Goal: Check status: Check status

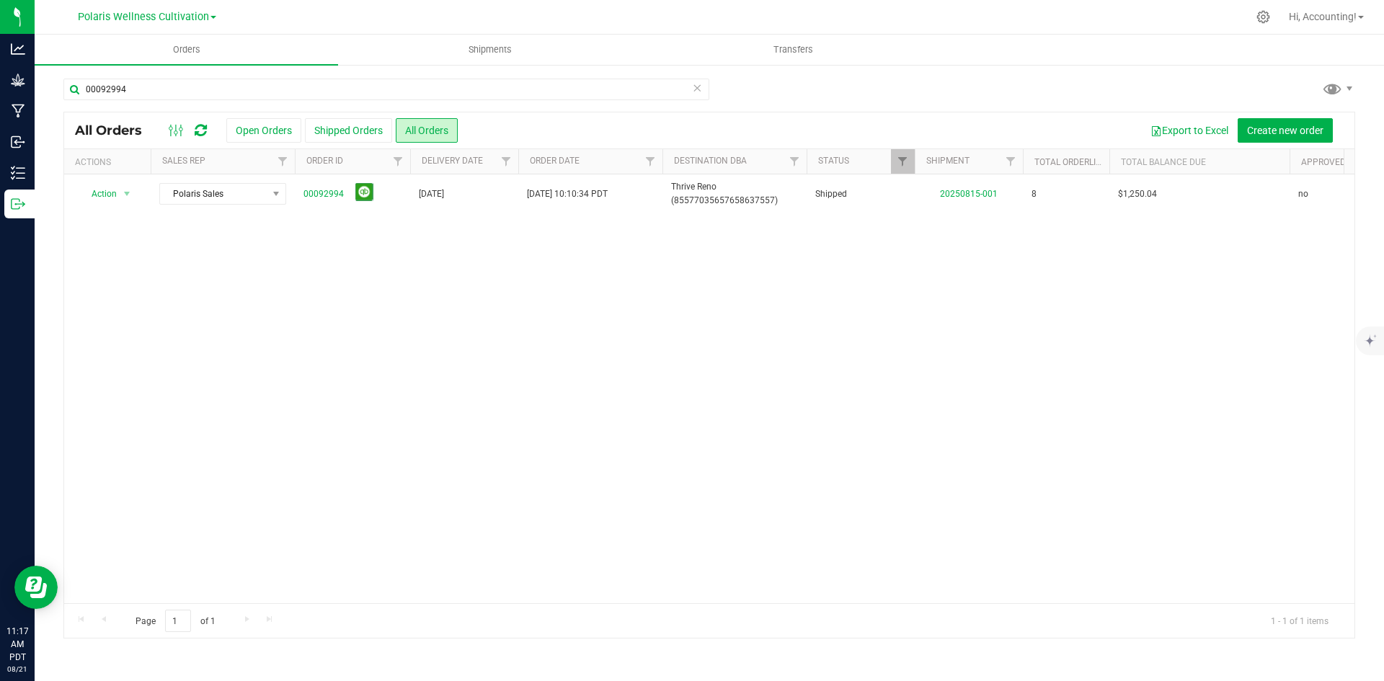
click at [1302, 244] on div "Action Action Clone order Mark as fully paid Order audit log Print COAs (single…" at bounding box center [709, 388] width 1291 height 429
drag, startPoint x: 874, startPoint y: 255, endPoint x: 930, endPoint y: 305, distance: 75.6
click at [875, 257] on div "Action Action Clone order Mark as fully paid Order audit log Print COAs (single…" at bounding box center [709, 388] width 1291 height 429
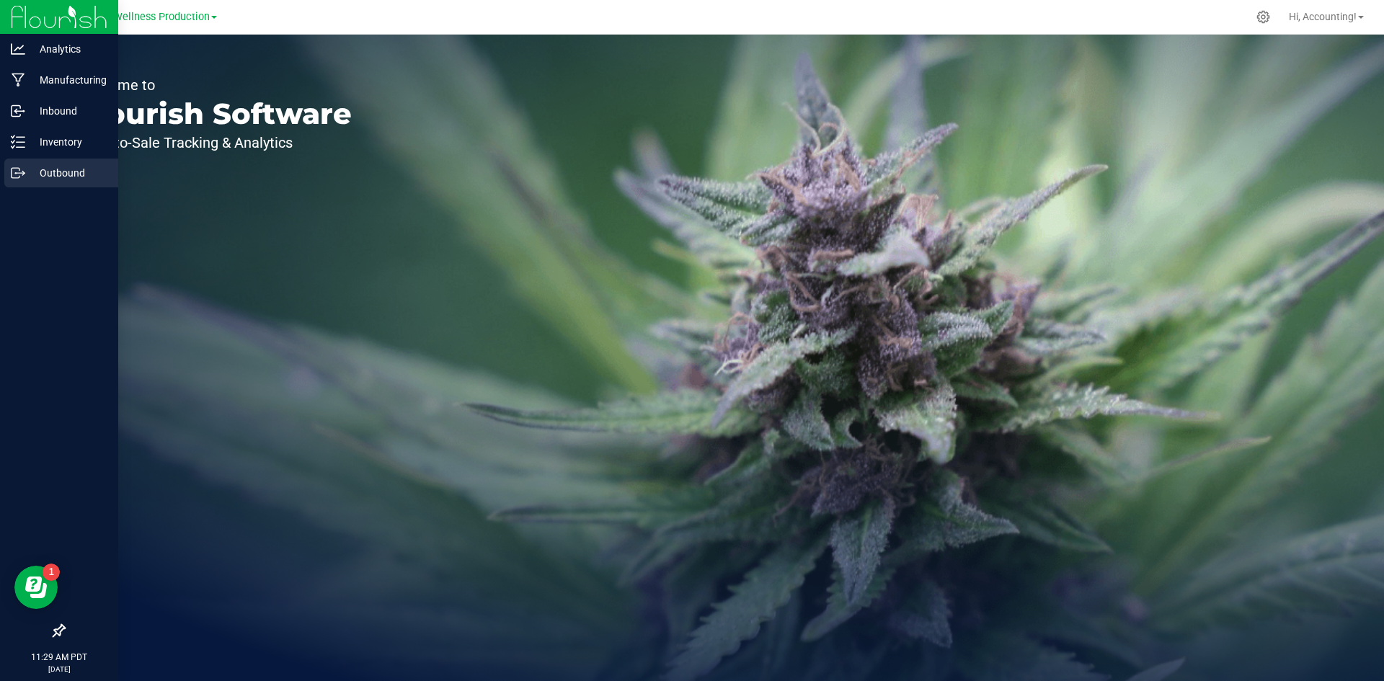
click at [28, 180] on p "Outbound" at bounding box center [68, 172] width 87 height 17
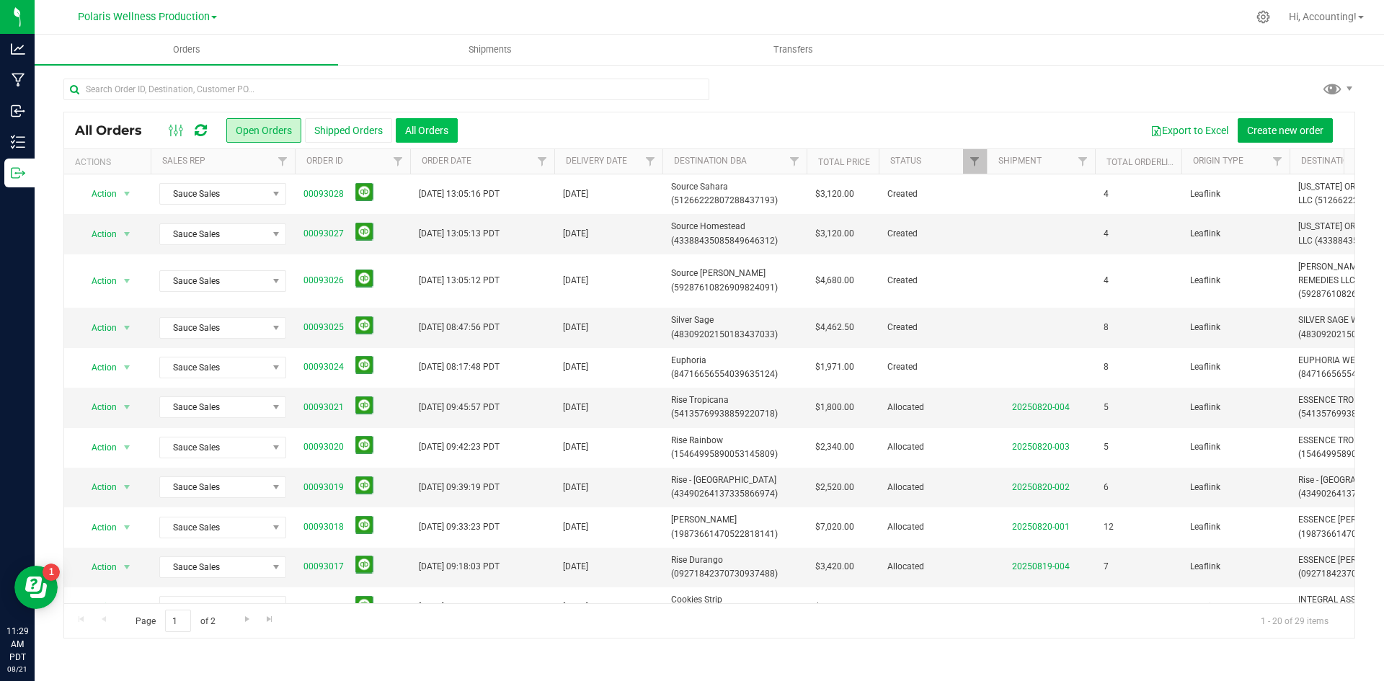
click at [420, 126] on button "All Orders" at bounding box center [427, 130] width 62 height 25
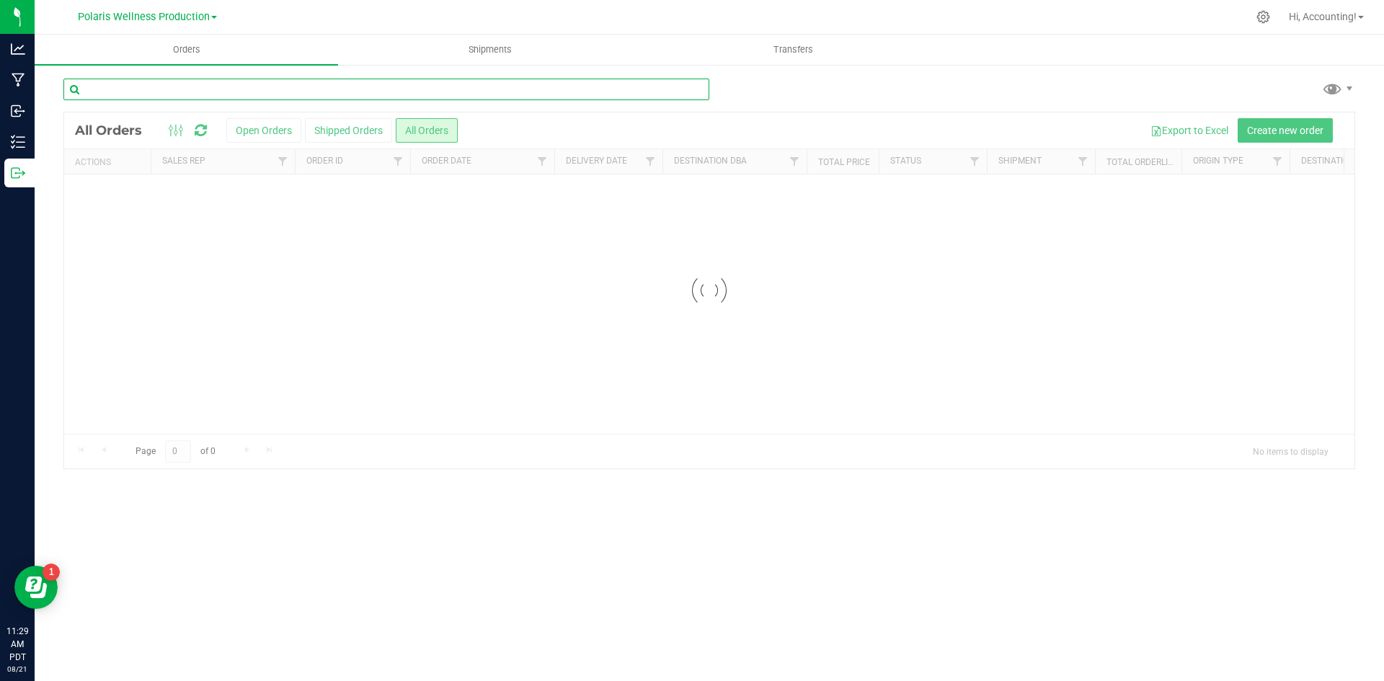
click at [362, 92] on input "text" at bounding box center [386, 90] width 646 height 22
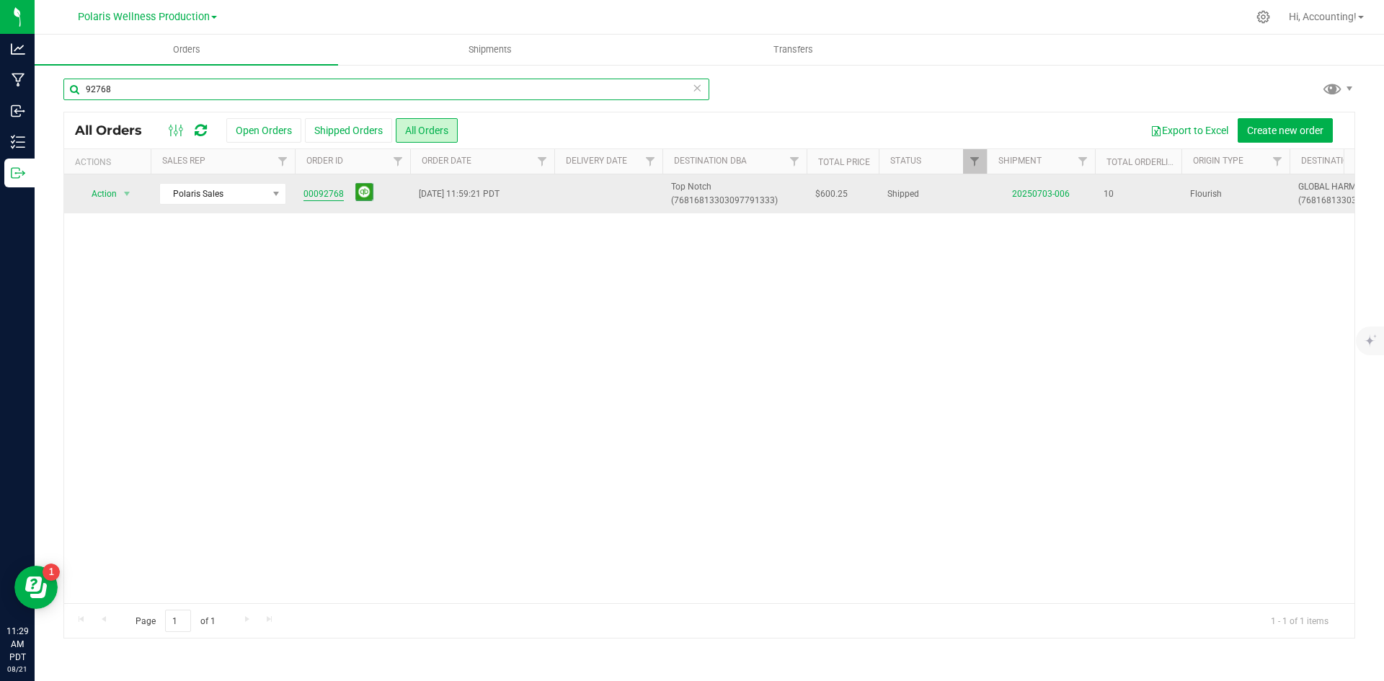
type input "92768"
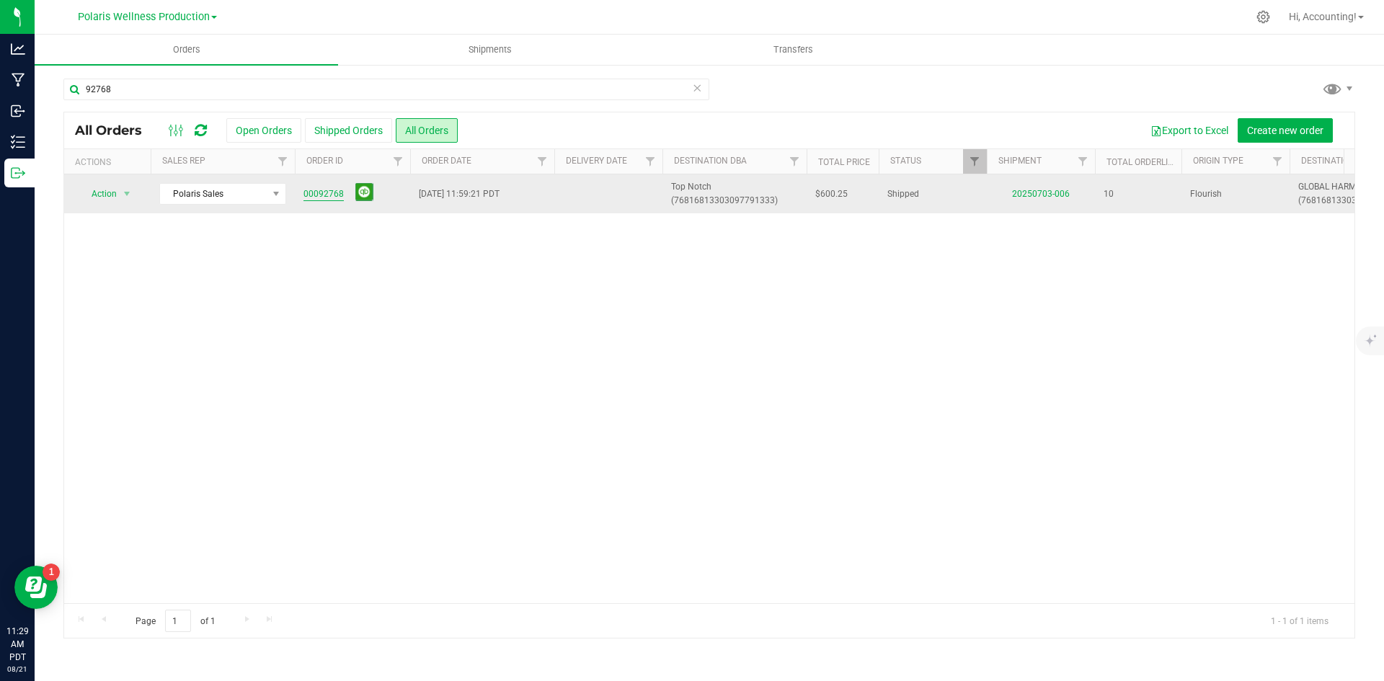
click at [328, 196] on link "00092768" at bounding box center [324, 194] width 40 height 14
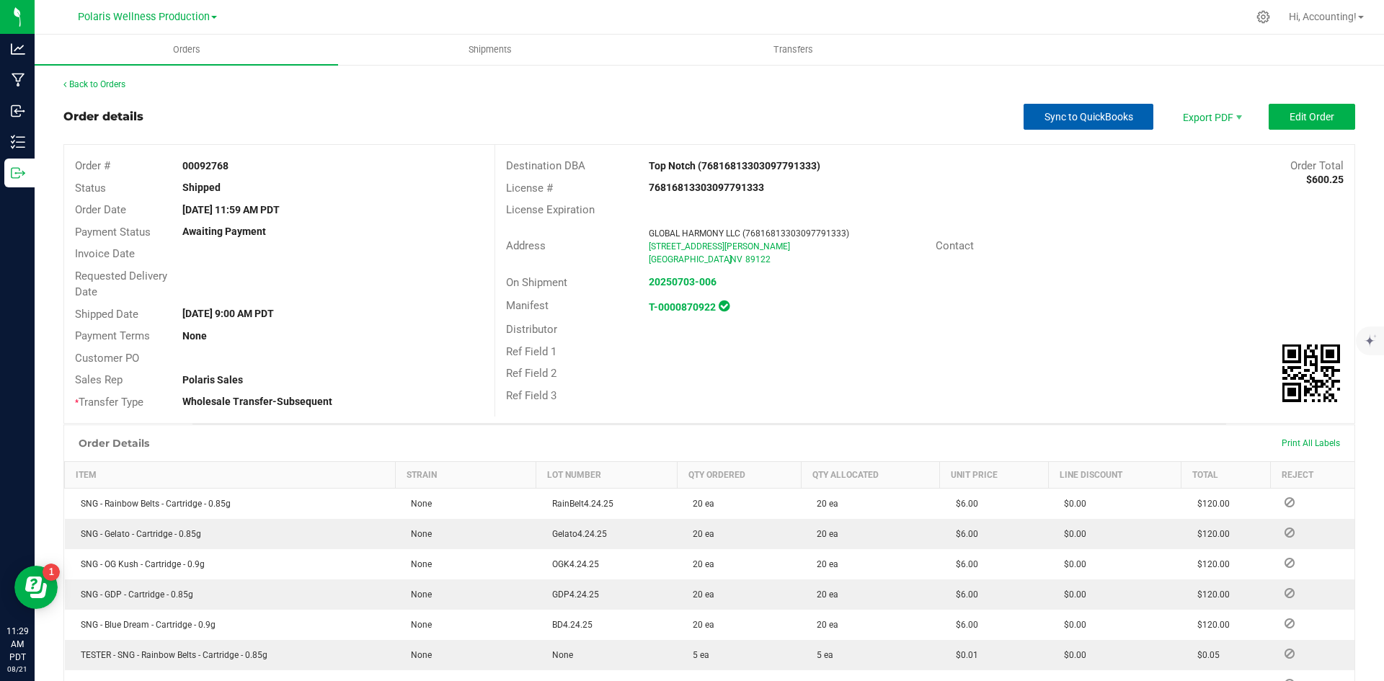
click at [1045, 120] on span "Sync to QuickBooks" at bounding box center [1089, 117] width 89 height 12
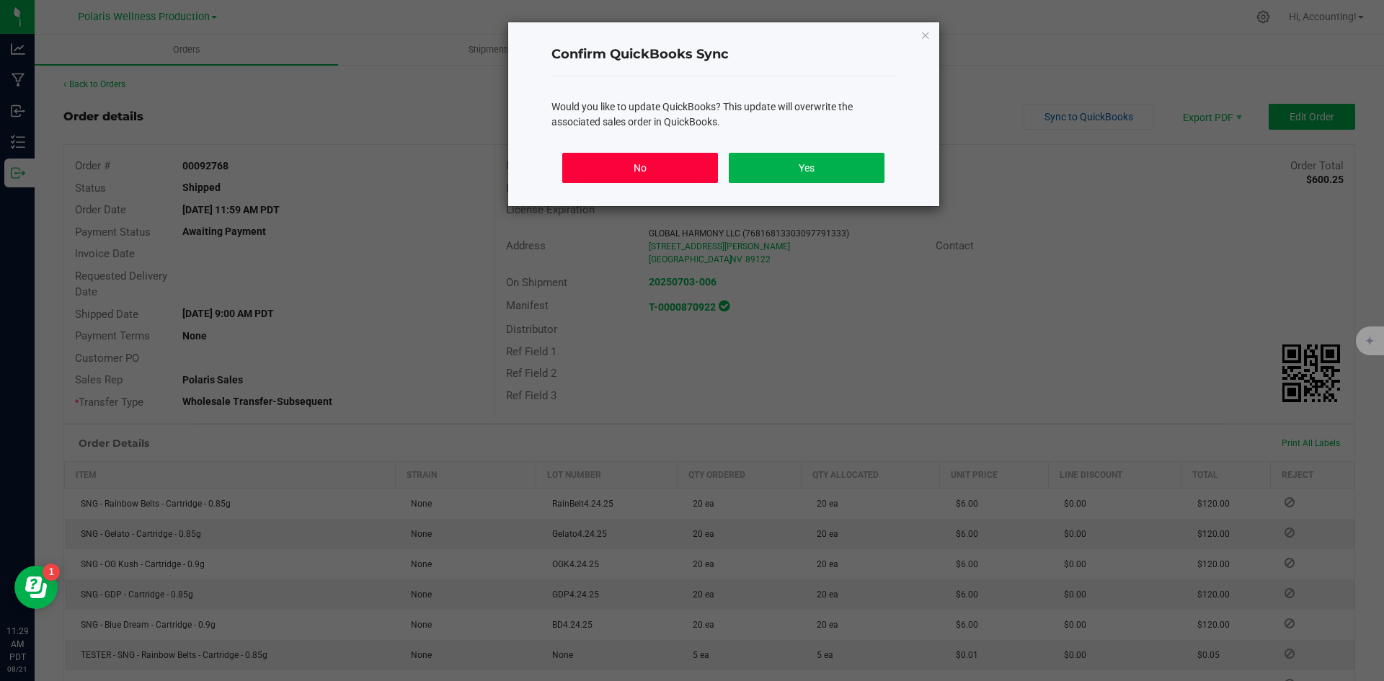
click at [684, 174] on button "No" at bounding box center [639, 168] width 155 height 30
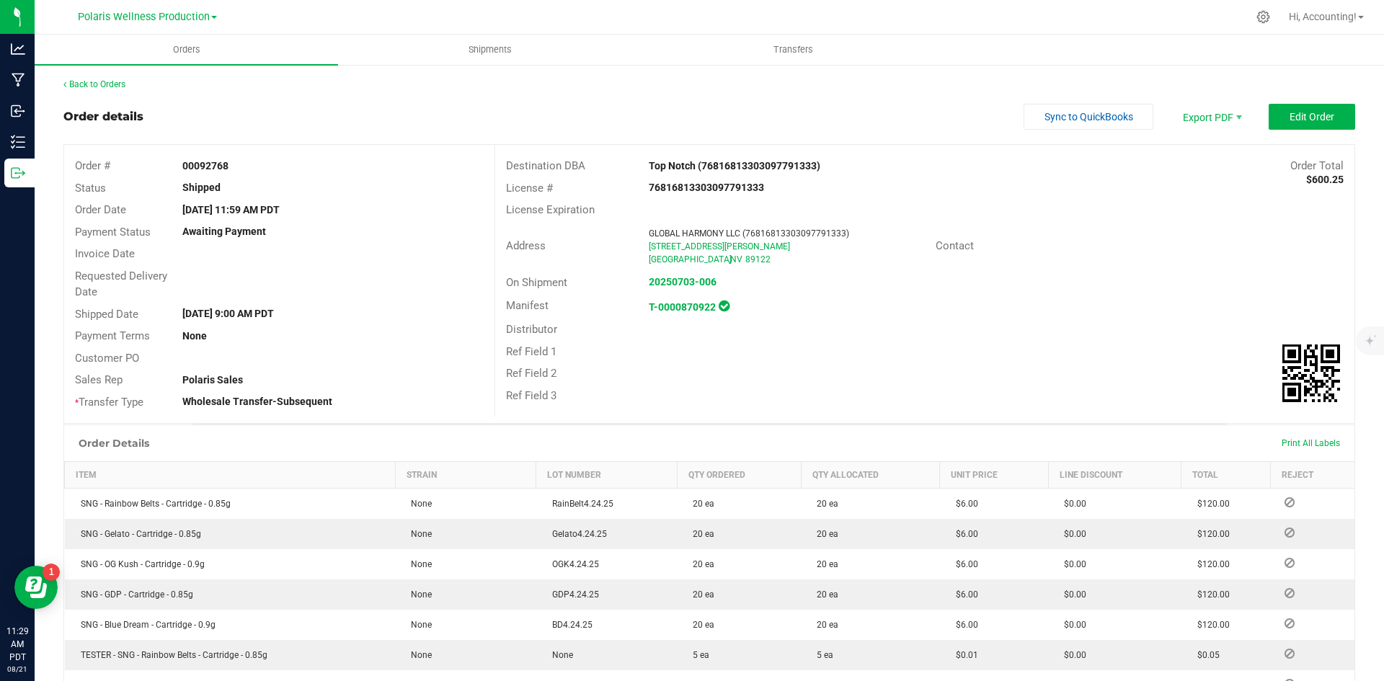
click at [214, 174] on div "Order # 00092768" at bounding box center [279, 166] width 430 height 22
click at [212, 169] on strong "00092768" at bounding box center [205, 166] width 46 height 12
copy strong "00092768"
click at [319, 124] on div "Order details Sync to QuickBooks Export PDF Edit Order" at bounding box center [709, 117] width 1292 height 26
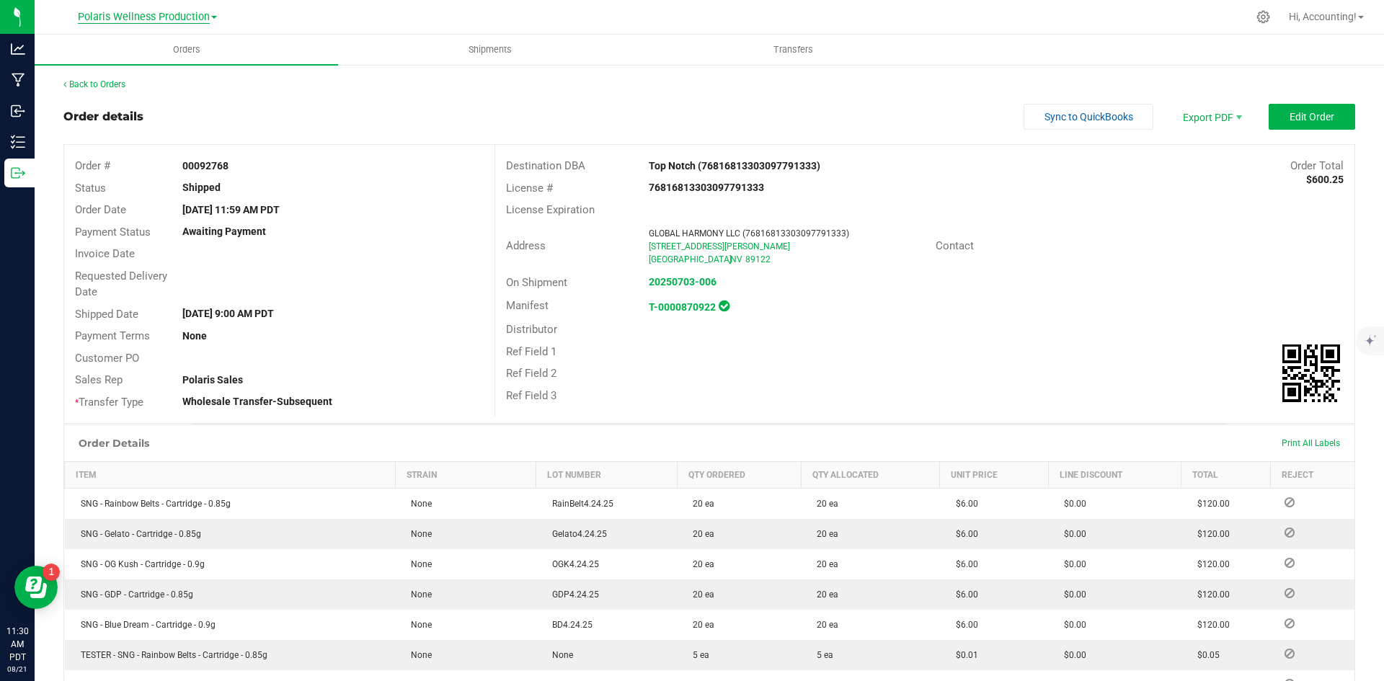
click at [174, 14] on span "Polaris Wellness Production" at bounding box center [144, 17] width 132 height 13
click at [278, 79] on div "Back to Orders" at bounding box center [709, 84] width 1292 height 13
click at [95, 72] on div "Back to Orders Order details Sync to QuickBooks Export PDF Edit Order Order # 0…" at bounding box center [710, 693] width 1350 height 1261
click at [95, 84] on link "Back to Orders" at bounding box center [94, 84] width 62 height 10
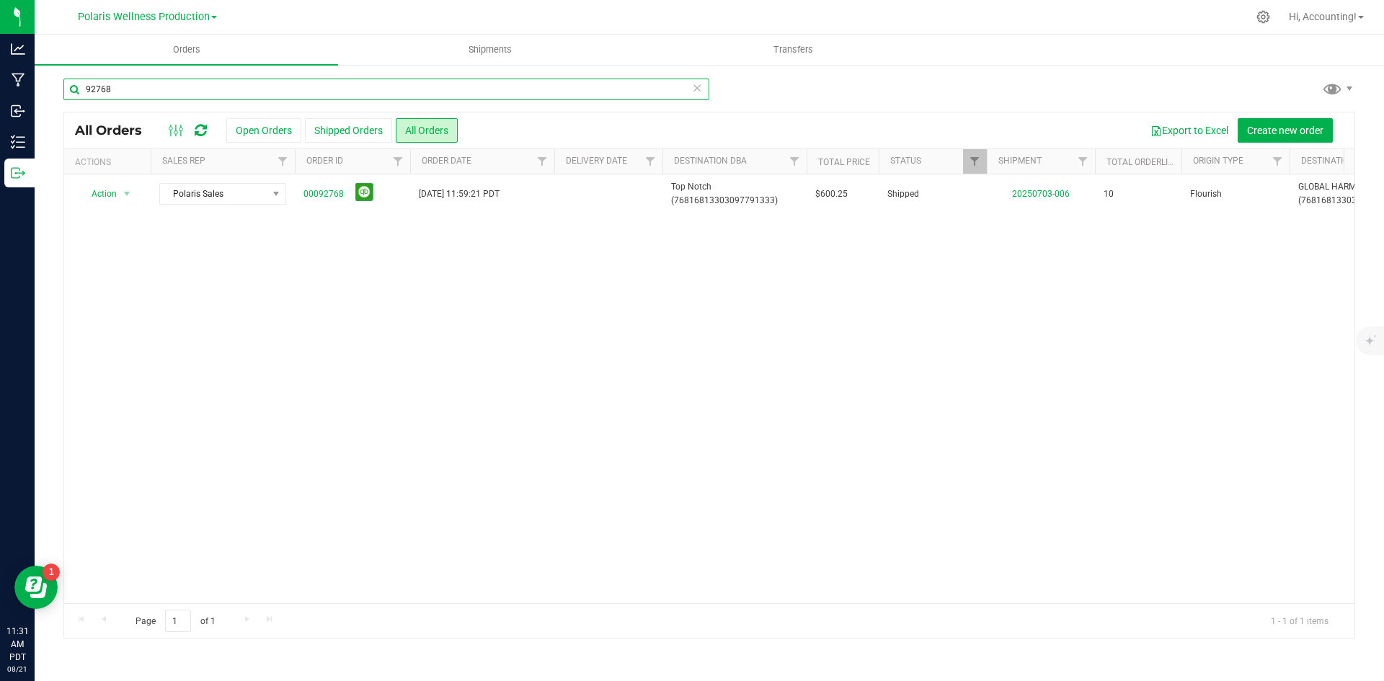
click at [292, 86] on input "92768" at bounding box center [386, 90] width 646 height 22
drag, startPoint x: 178, startPoint y: 97, endPoint x: -67, endPoint y: 97, distance: 245.2
click at [0, 97] on html "Analytics Manufacturing Inbound Inventory Outbound 11:31 AM PDT [DATE] 08/21 Po…" at bounding box center [692, 340] width 1384 height 681
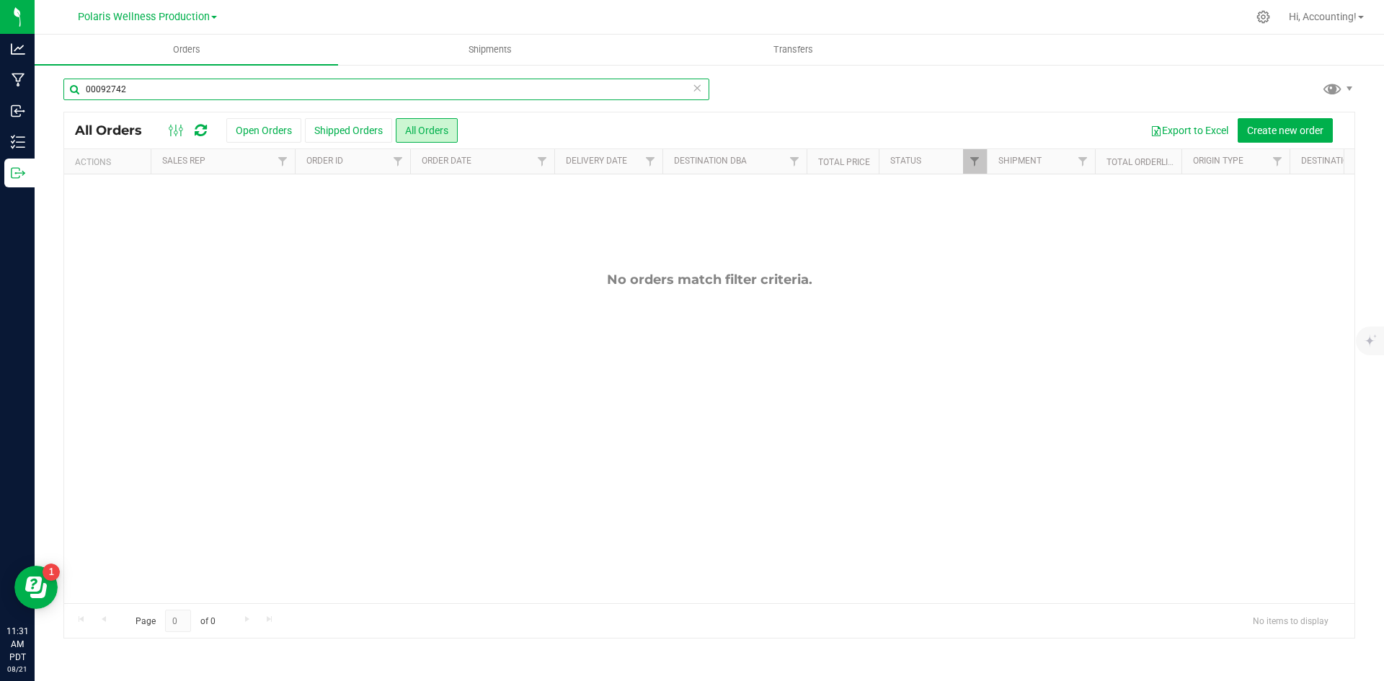
type input "00092742"
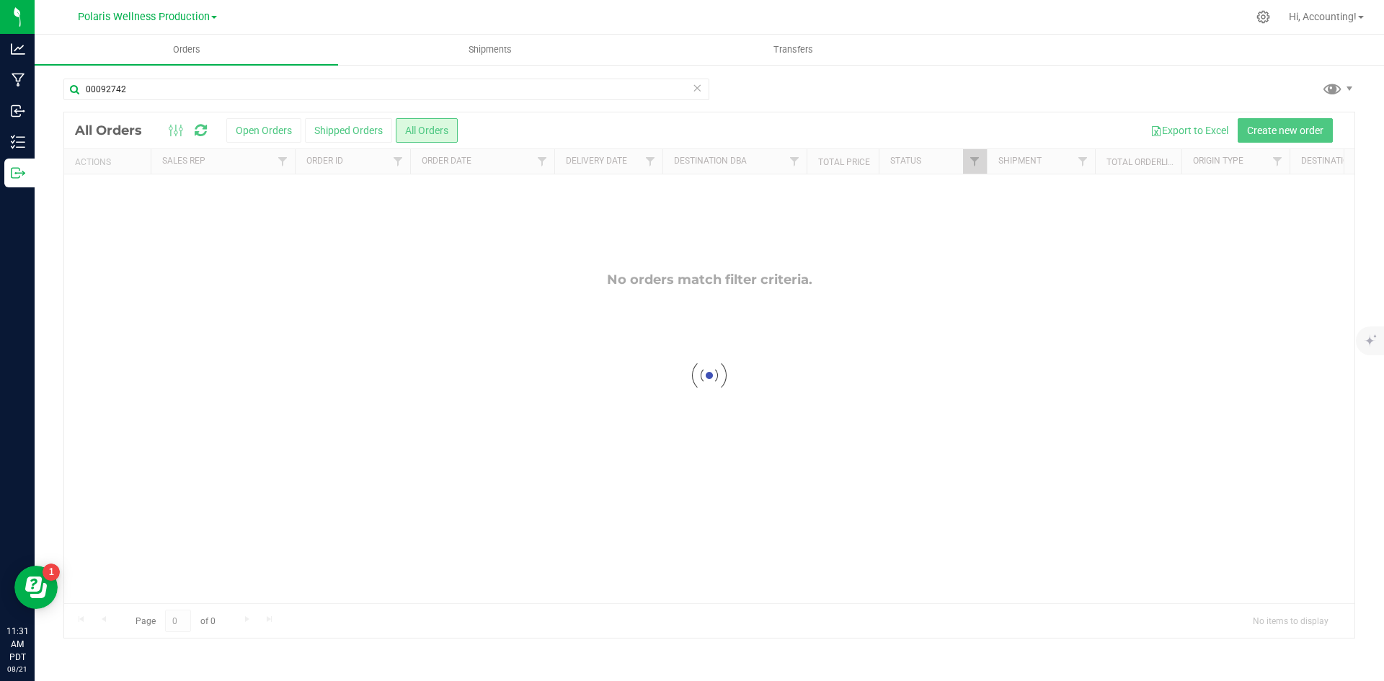
click at [433, 337] on div at bounding box center [709, 375] width 1291 height 526
click at [190, 19] on span "Polaris Wellness Production" at bounding box center [144, 17] width 132 height 13
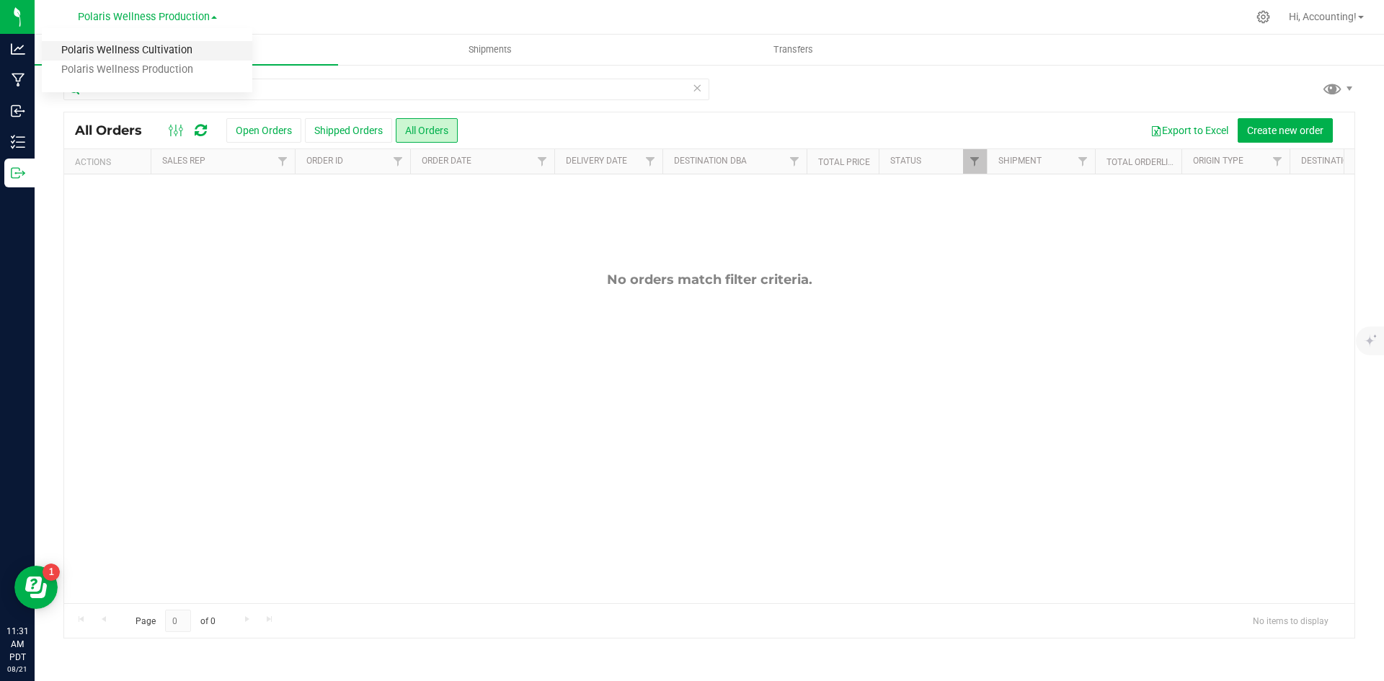
click at [174, 48] on link "Polaris Wellness Cultivation" at bounding box center [147, 50] width 211 height 19
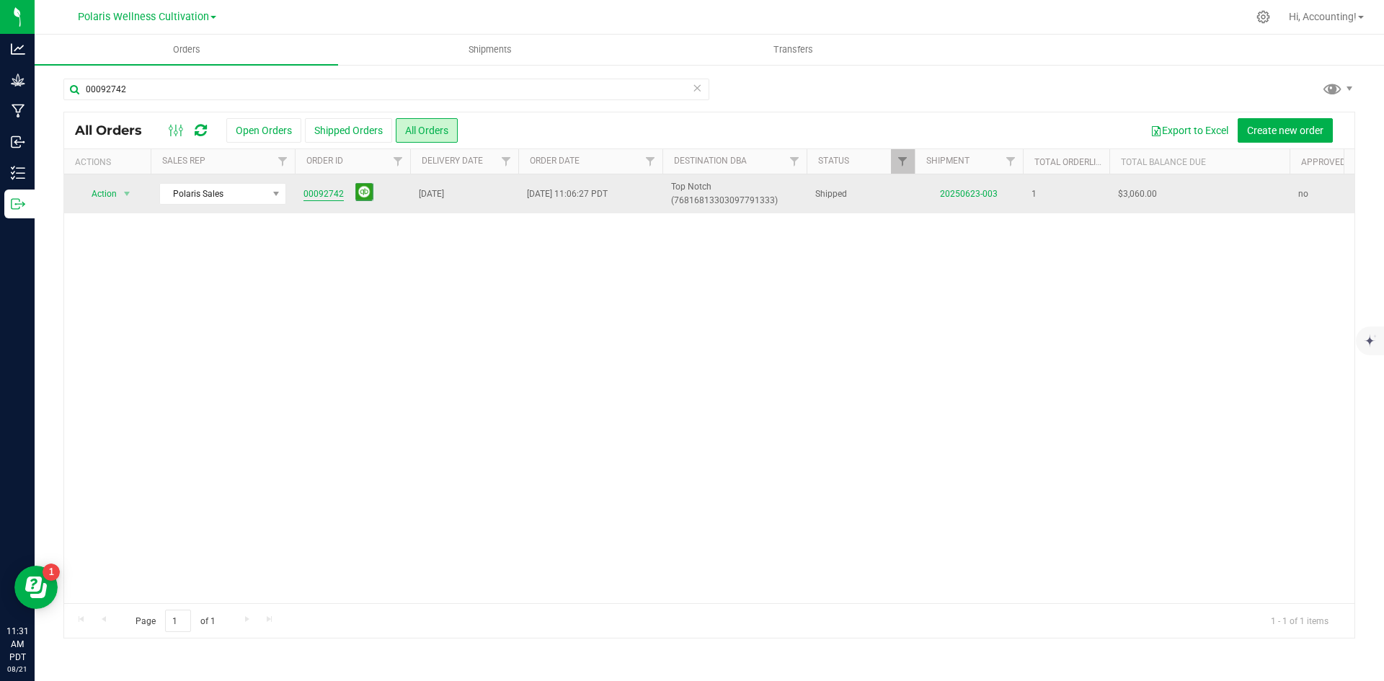
click at [326, 193] on link "00092742" at bounding box center [324, 194] width 40 height 14
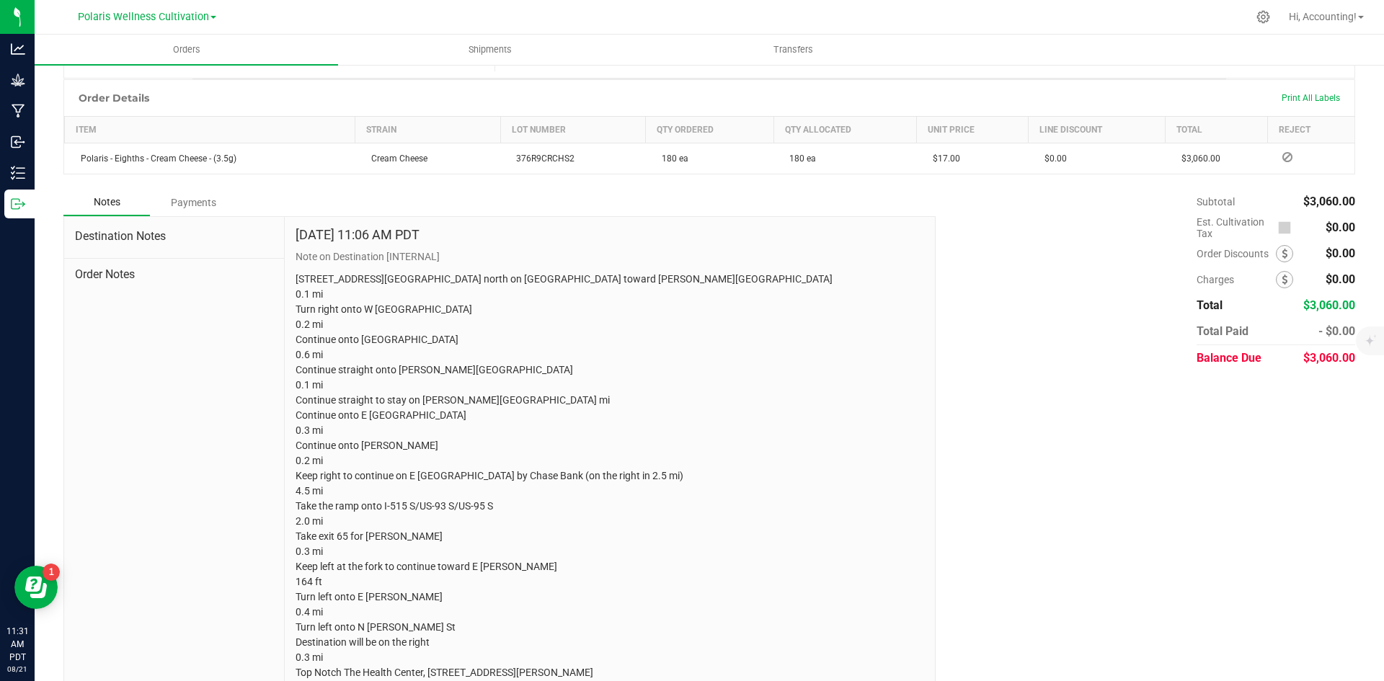
scroll to position [361, 0]
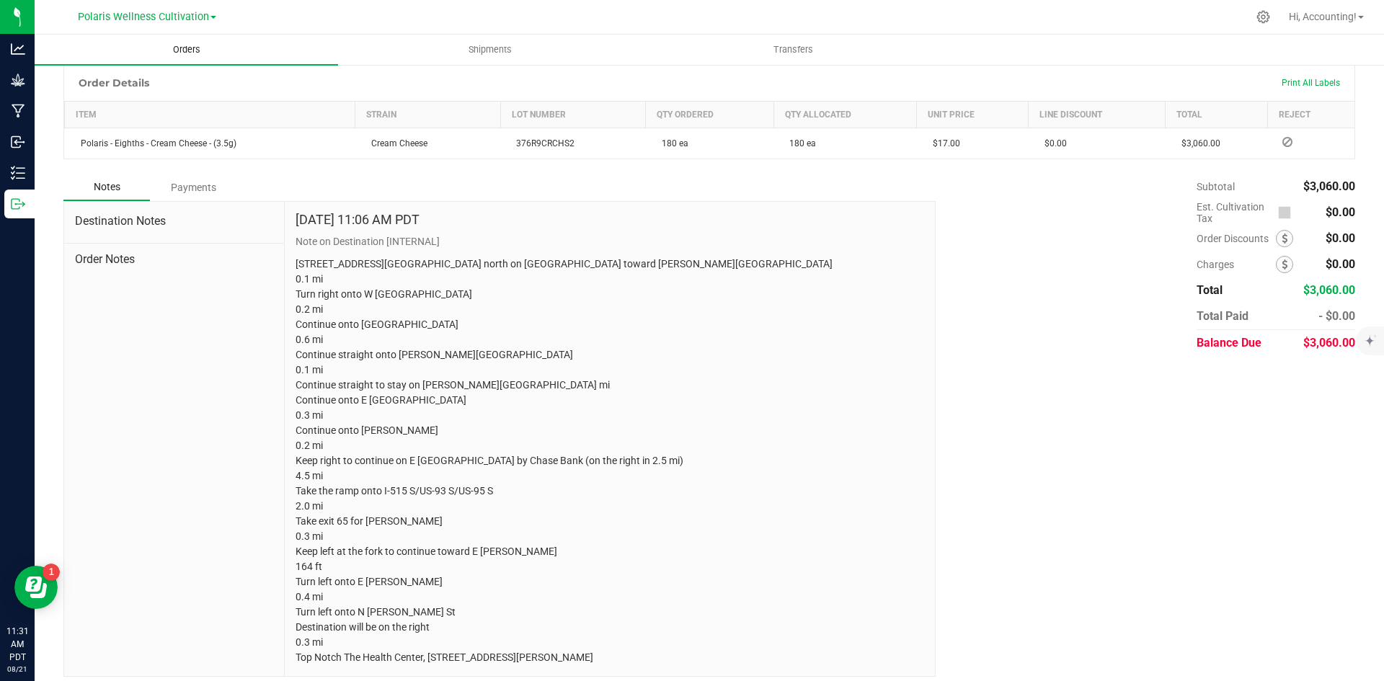
click at [169, 53] on span "Orders" at bounding box center [187, 49] width 66 height 13
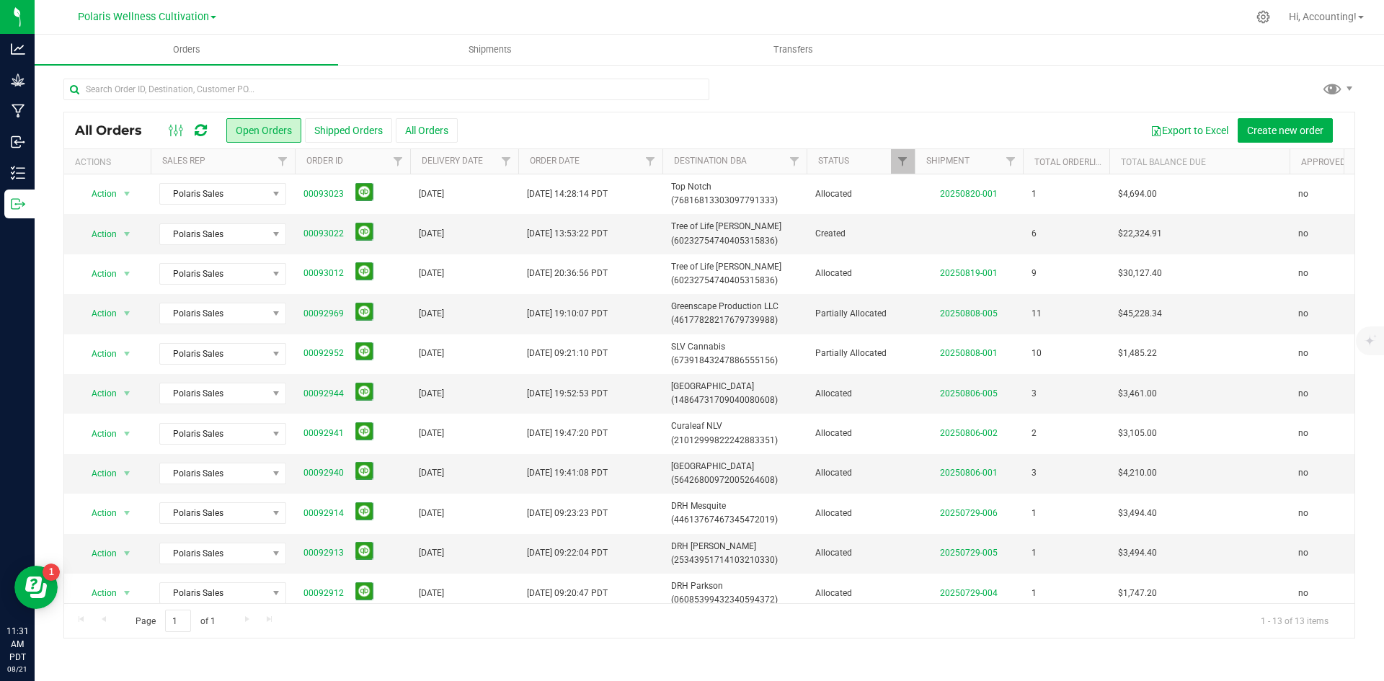
click at [428, 115] on div "All Orders Open Orders Shipped Orders All Orders Export to Excel Create new ord…" at bounding box center [709, 130] width 1291 height 36
click at [430, 129] on button "All Orders" at bounding box center [427, 130] width 62 height 25
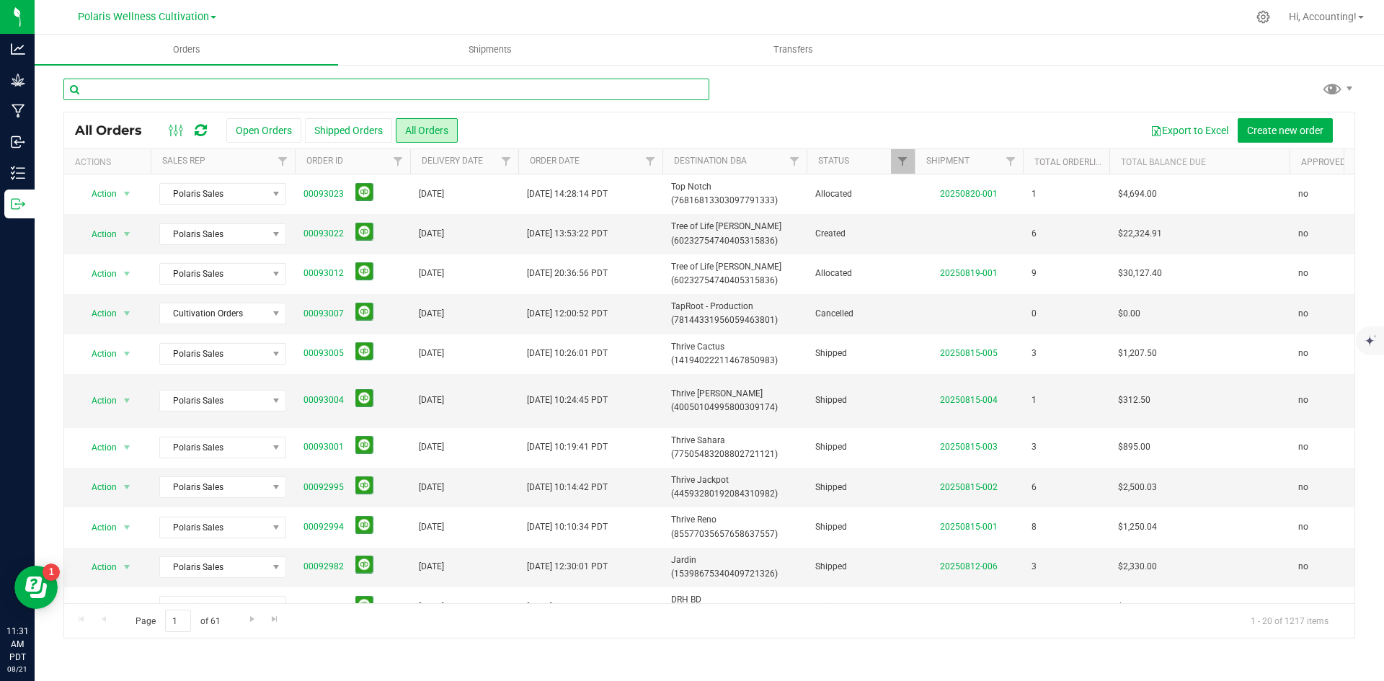
click at [324, 97] on input "text" at bounding box center [386, 90] width 646 height 22
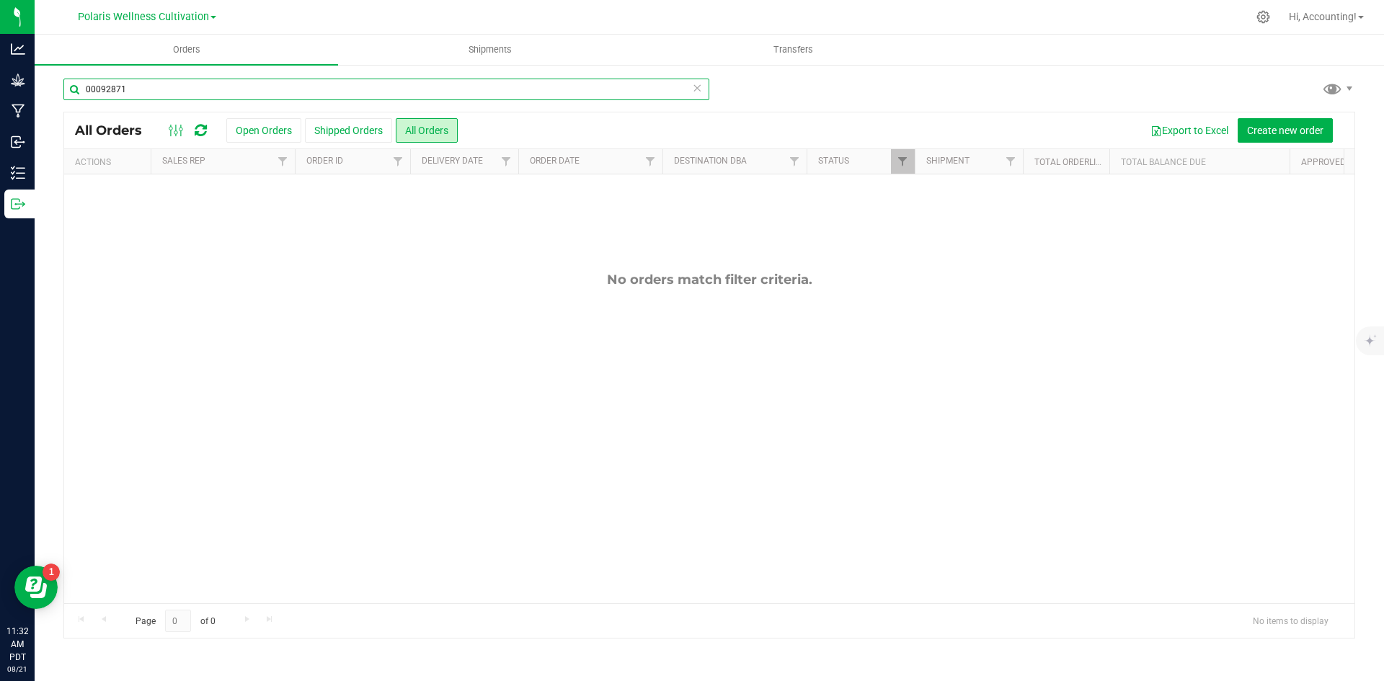
type input "00092871"
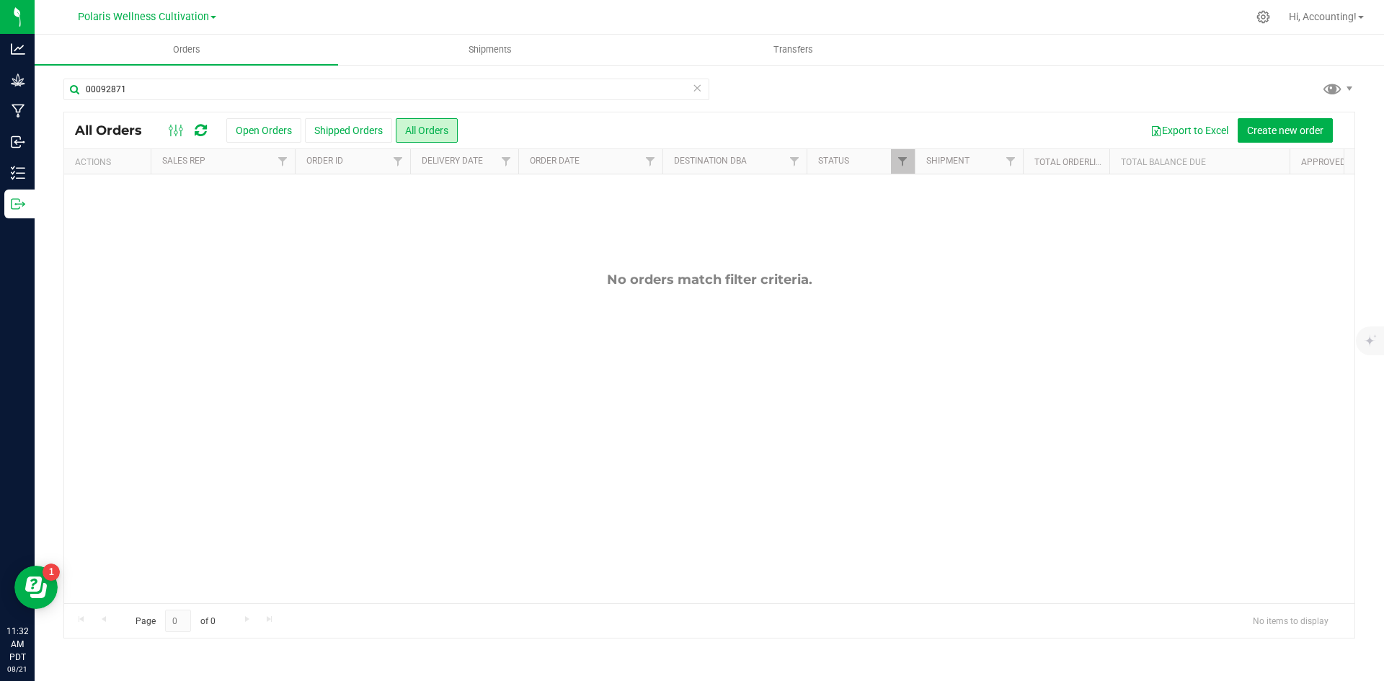
click at [205, 24] on div "Polaris Wellness Cultivation Polaris Wellness Cultivation Polaris Wellness Prod…" at bounding box center [147, 16] width 138 height 17
click at [205, 19] on span "Polaris Wellness Cultivation" at bounding box center [143, 17] width 131 height 13
click at [180, 71] on link "Polaris Wellness Production" at bounding box center [147, 70] width 211 height 19
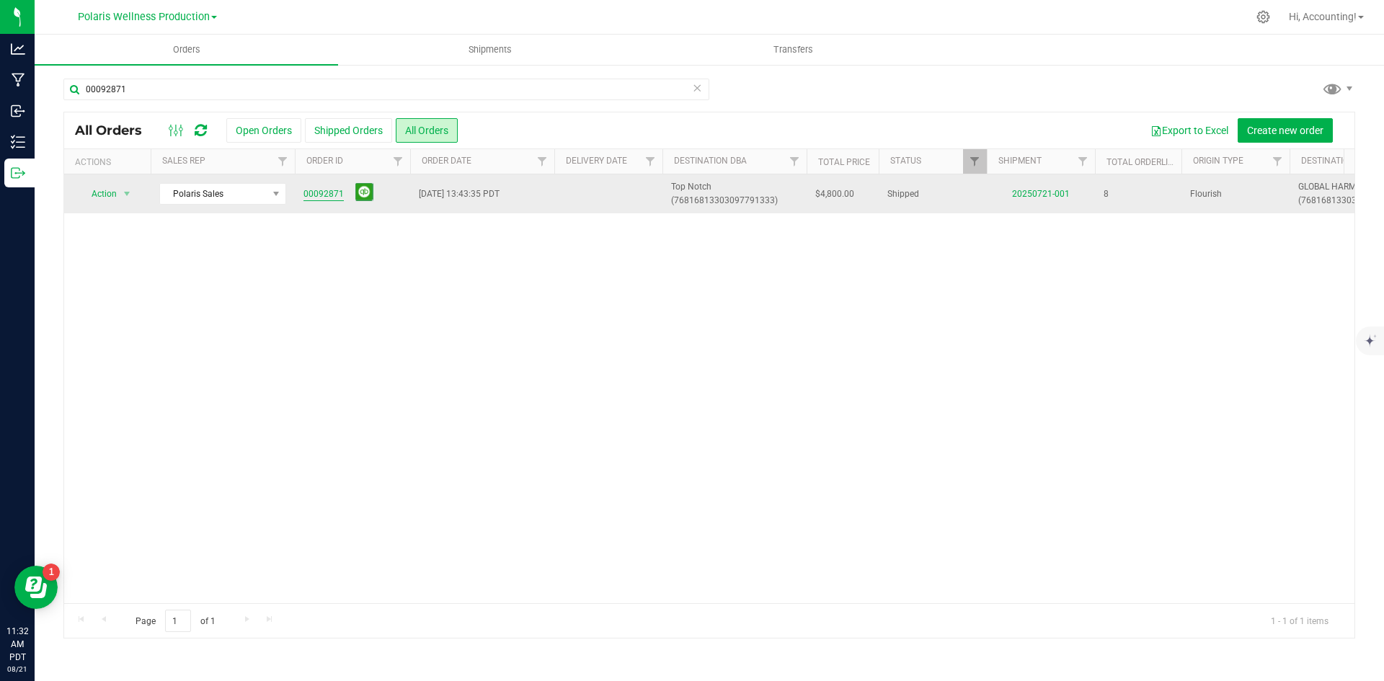
click at [317, 193] on link "00092871" at bounding box center [324, 194] width 40 height 14
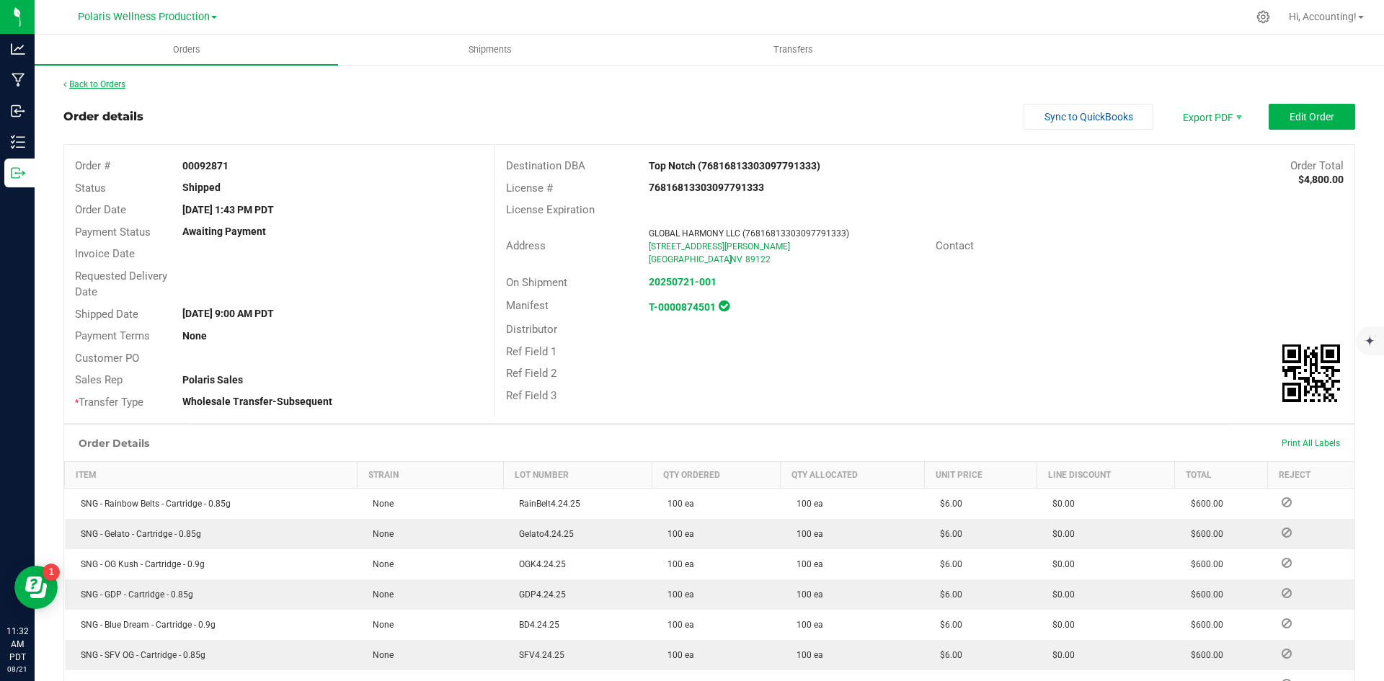
click at [112, 84] on link "Back to Orders" at bounding box center [94, 84] width 62 height 10
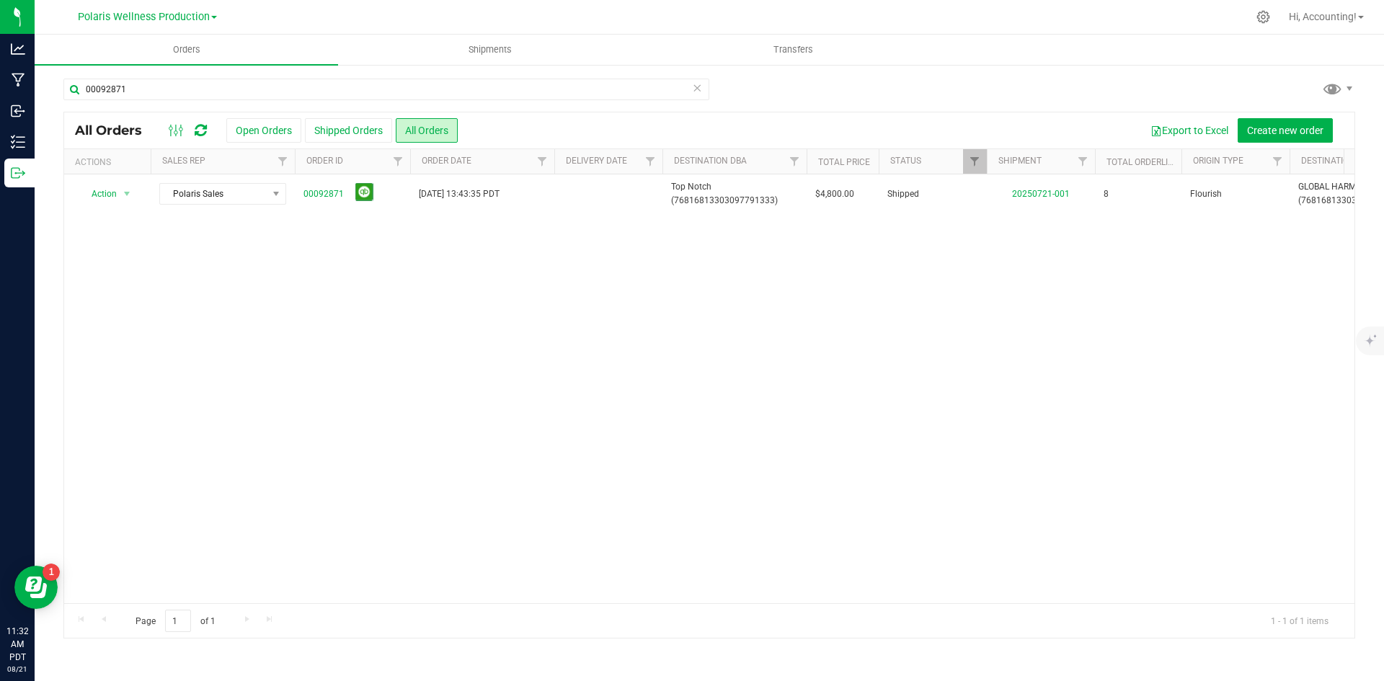
click at [287, 100] on div "00092871" at bounding box center [386, 95] width 646 height 33
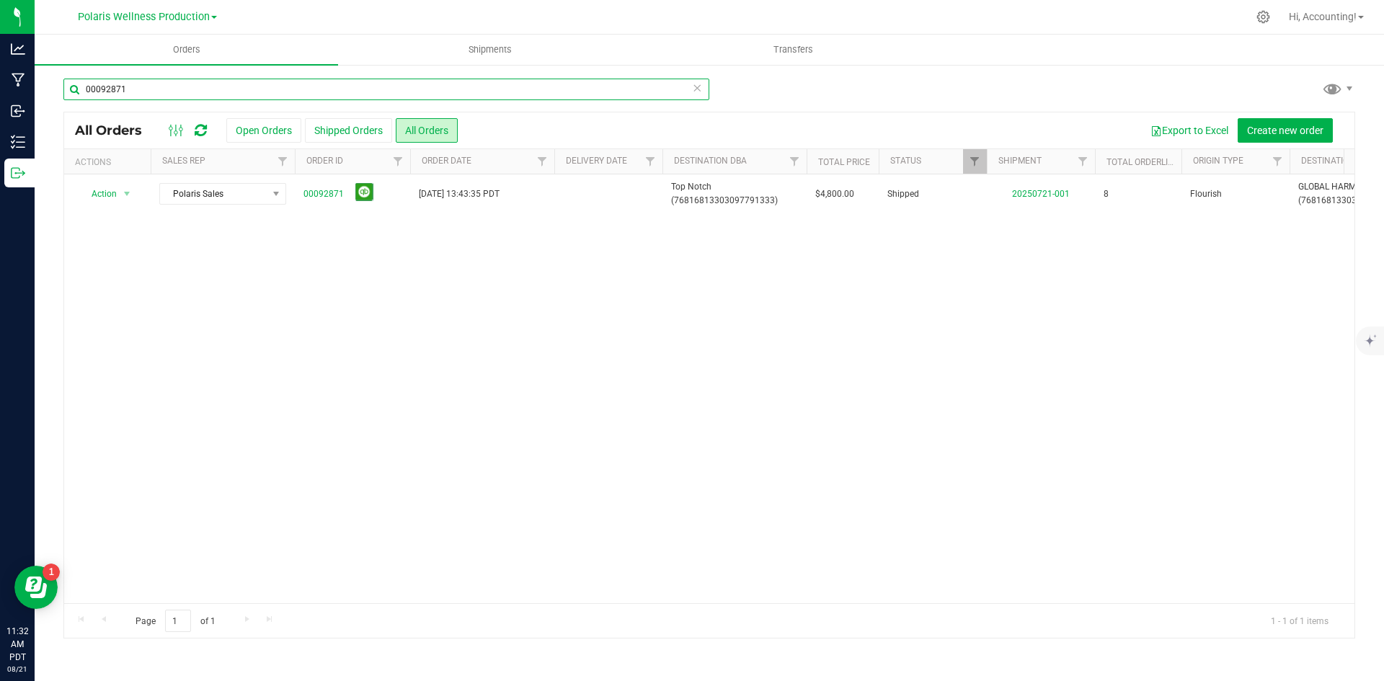
click at [304, 100] on input "00092871" at bounding box center [386, 90] width 646 height 22
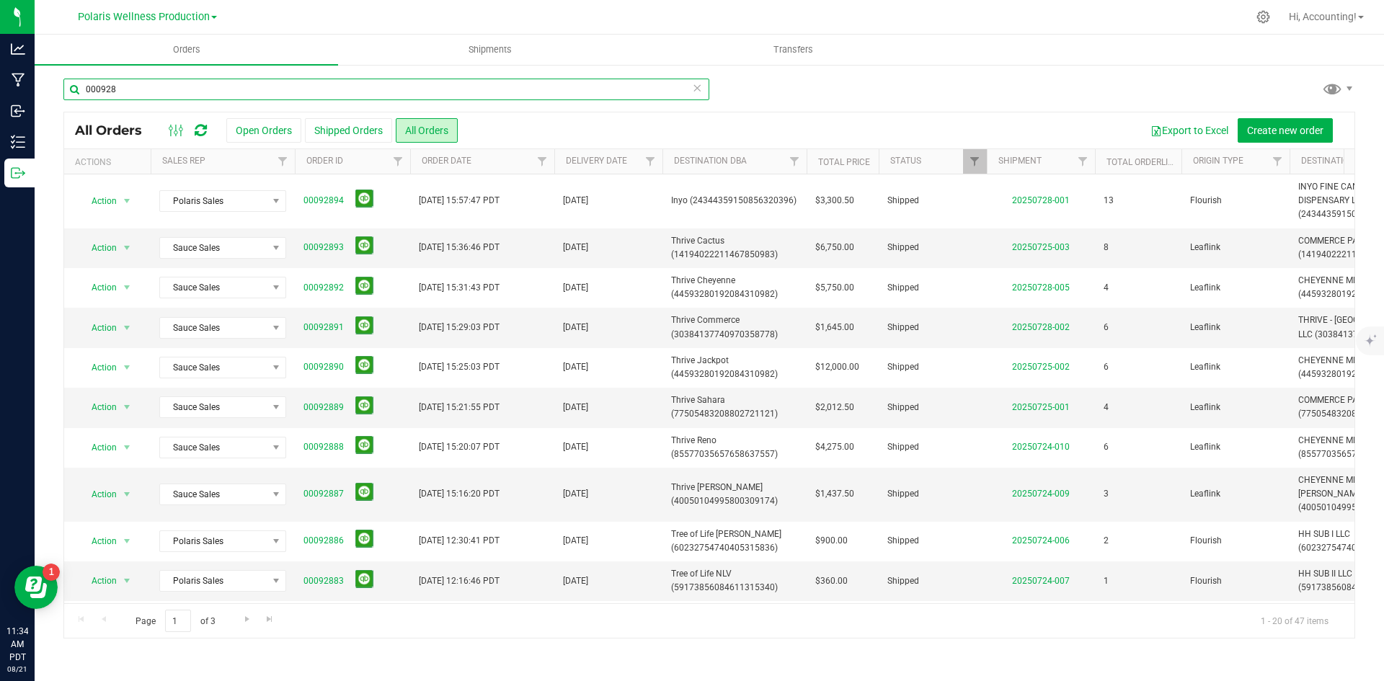
type input "000928"
click at [176, 89] on input "000928" at bounding box center [386, 90] width 646 height 22
drag, startPoint x: 115, startPoint y: 94, endPoint x: 86, endPoint y: 98, distance: 29.2
click at [86, 98] on input "000928" at bounding box center [386, 90] width 646 height 22
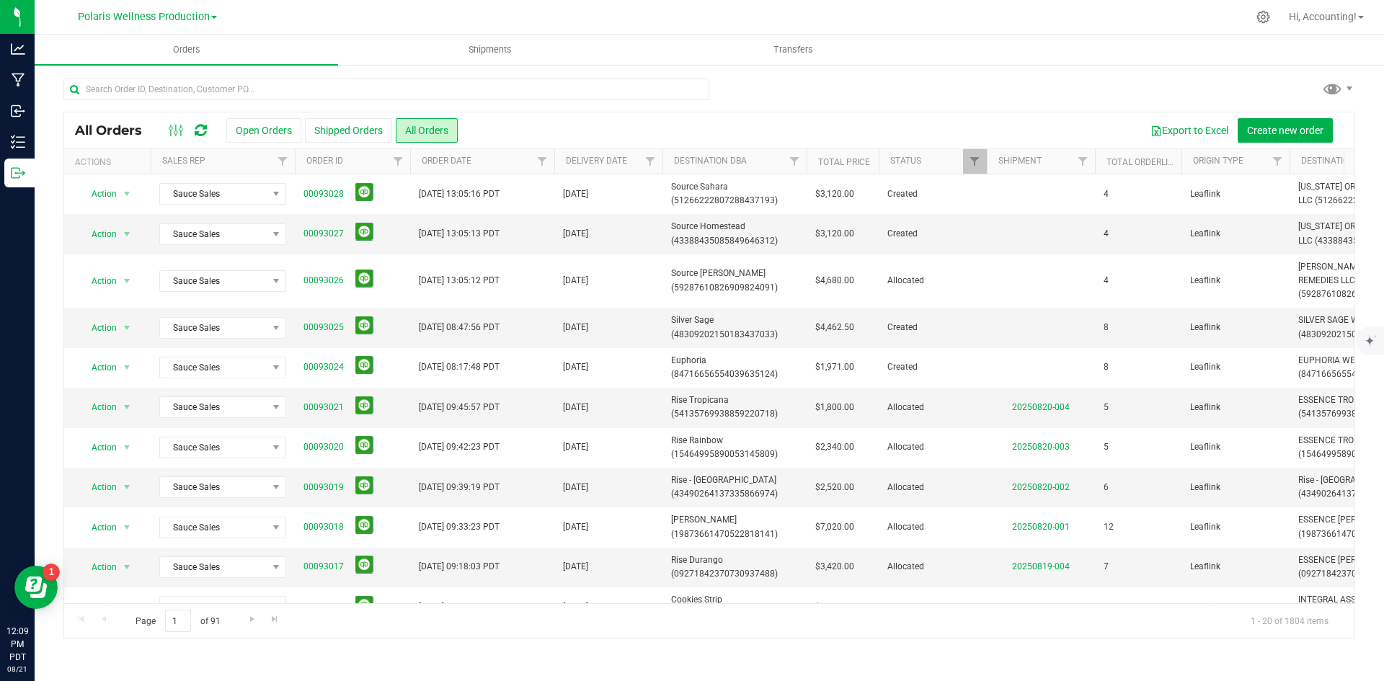
click at [670, 132] on div "Export to Excel Create new order" at bounding box center [901, 130] width 886 height 25
click at [667, 128] on div "Export to Excel Create new order" at bounding box center [901, 130] width 886 height 25
click at [355, 91] on input "text" at bounding box center [386, 90] width 646 height 22
paste input "00091896"
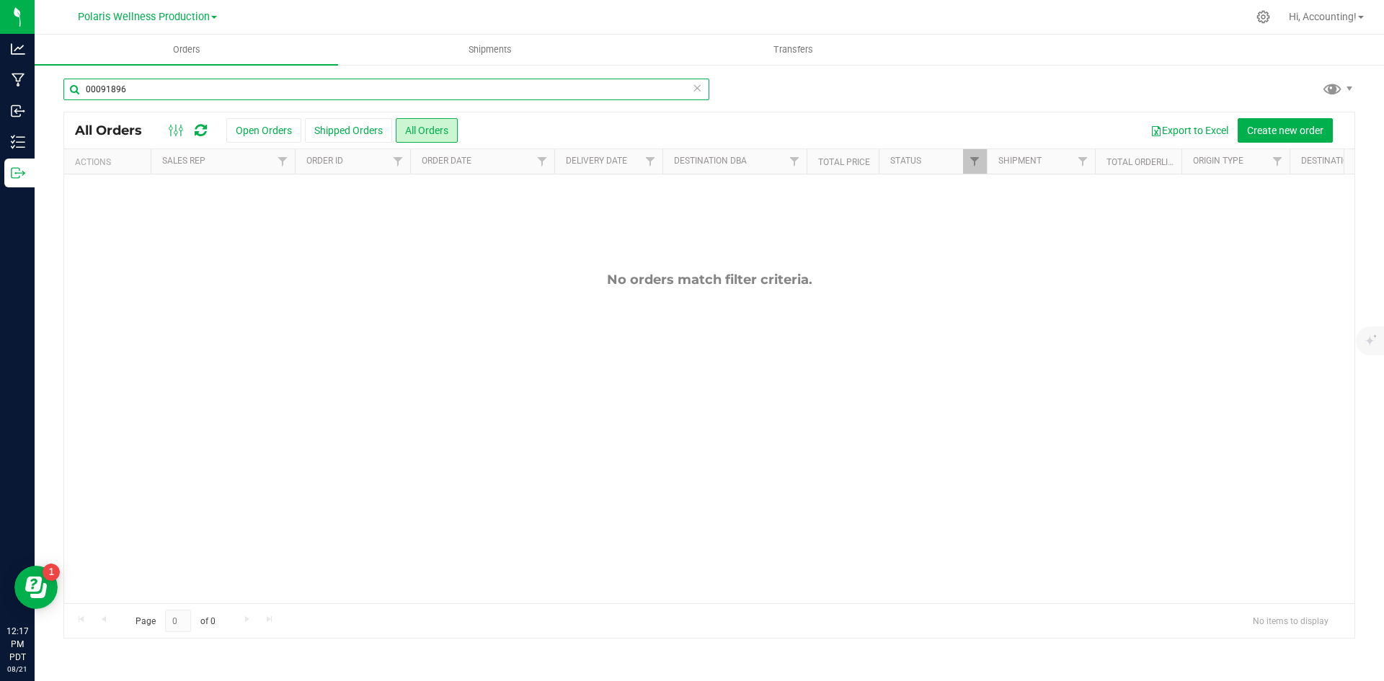
type input "00091896"
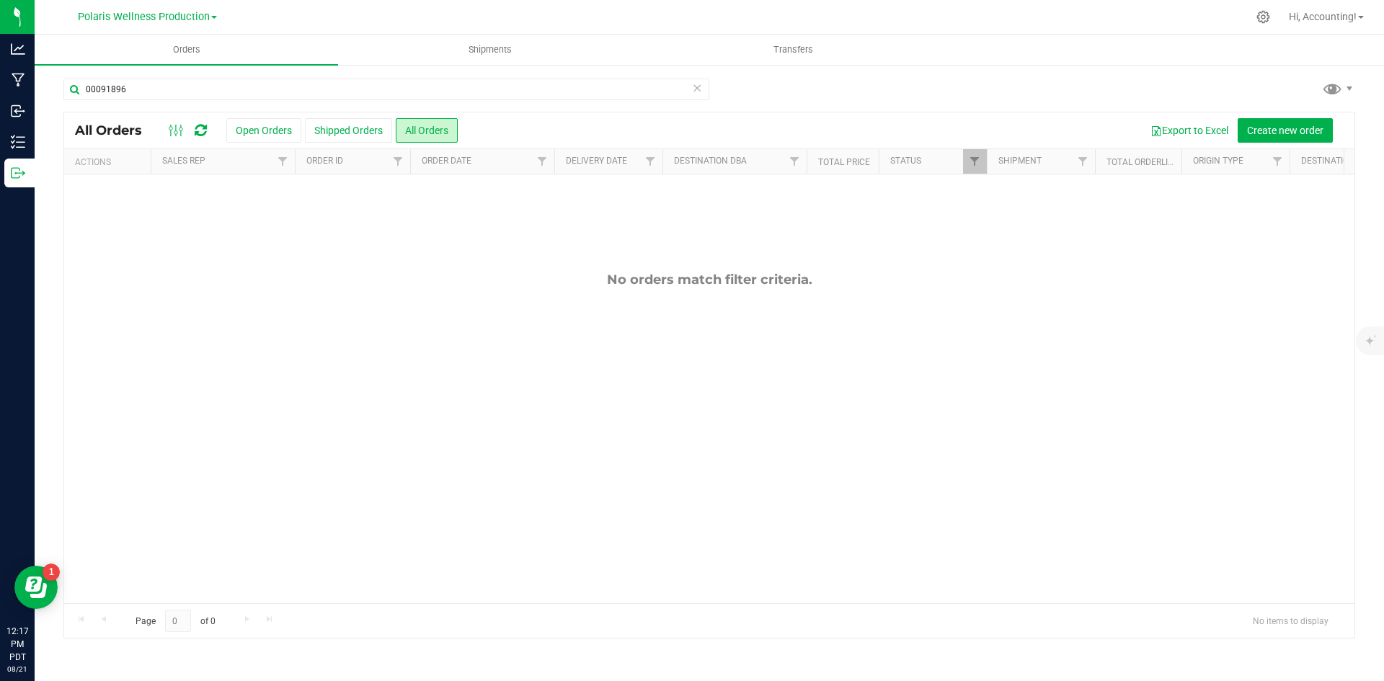
click at [213, 20] on link "Polaris Wellness Production" at bounding box center [147, 16] width 139 height 14
click at [190, 53] on link "Polaris Wellness Cultivation" at bounding box center [147, 50] width 211 height 19
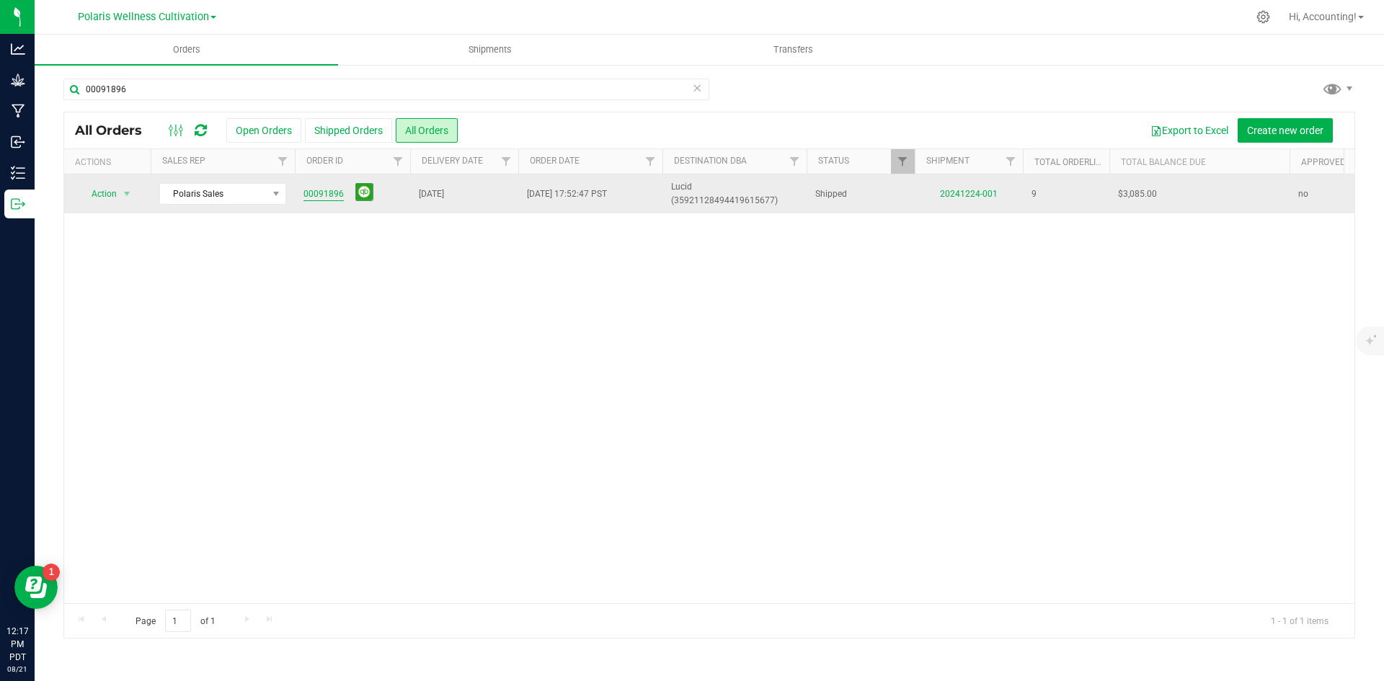
click at [317, 187] on link "00091896" at bounding box center [324, 194] width 40 height 14
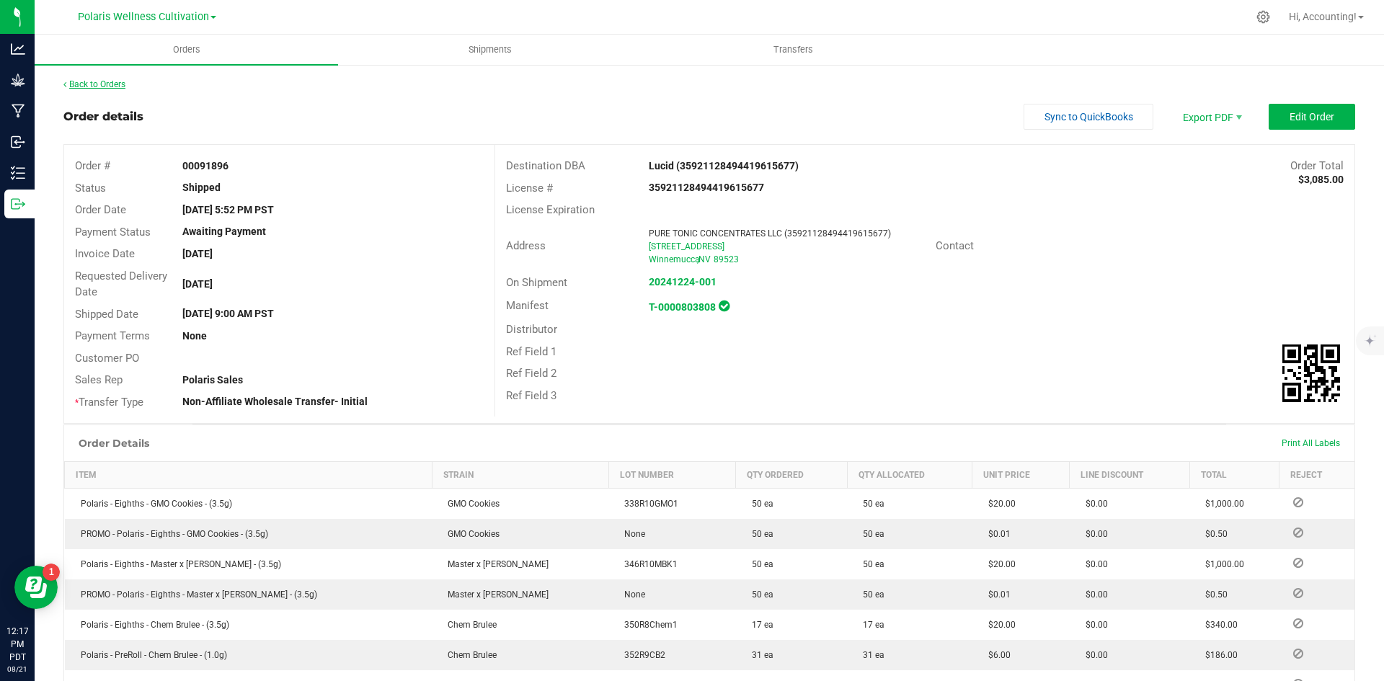
click at [102, 88] on link "Back to Orders" at bounding box center [94, 84] width 62 height 10
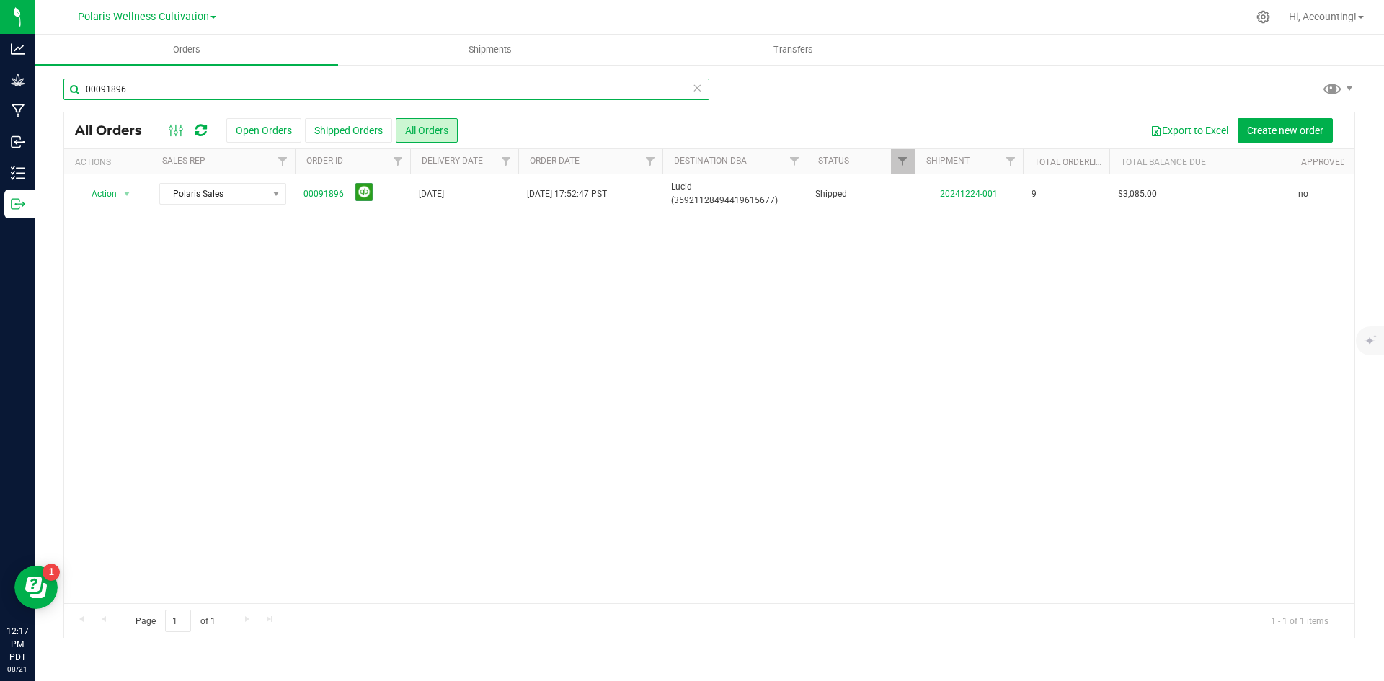
drag, startPoint x: 158, startPoint y: 91, endPoint x: 63, endPoint y: 95, distance: 95.3
click at [63, 95] on div "00091896 All Orders Open Orders Shipped Orders All Orders Export to Excel Creat…" at bounding box center [710, 358] width 1350 height 590
